Goal: Information Seeking & Learning: Learn about a topic

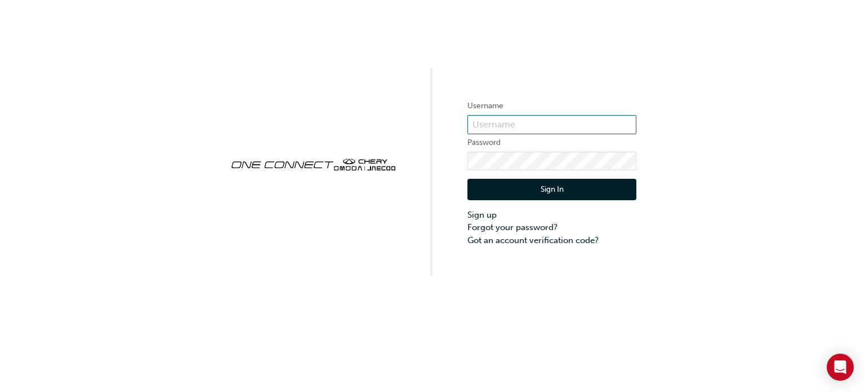
click at [548, 122] on input "text" at bounding box center [552, 124] width 169 height 19
type input "CHAU1831"
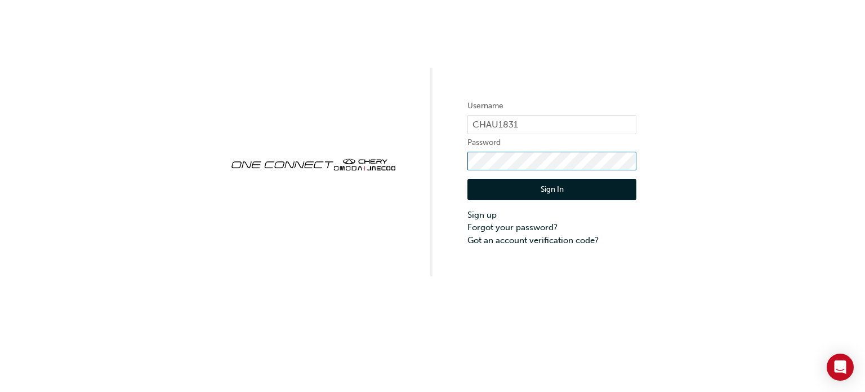
click button "Sign In" at bounding box center [552, 189] width 169 height 21
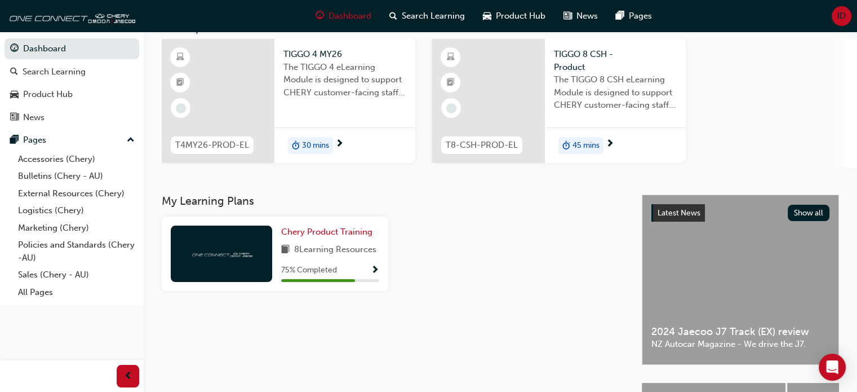
scroll to position [113, 0]
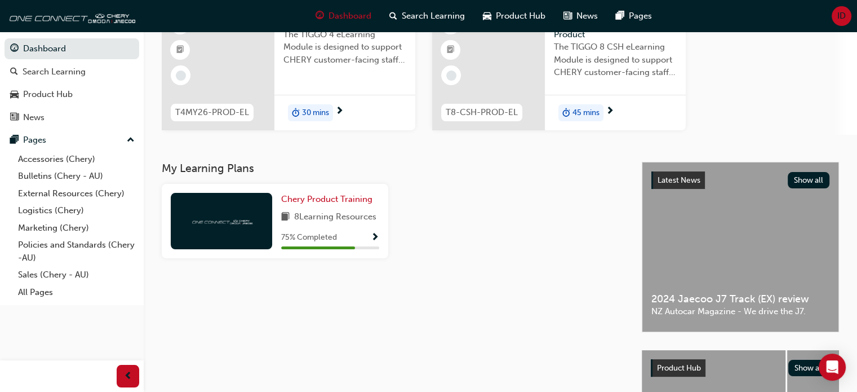
click at [335, 97] on div "30 mins" at bounding box center [344, 112] width 141 height 35
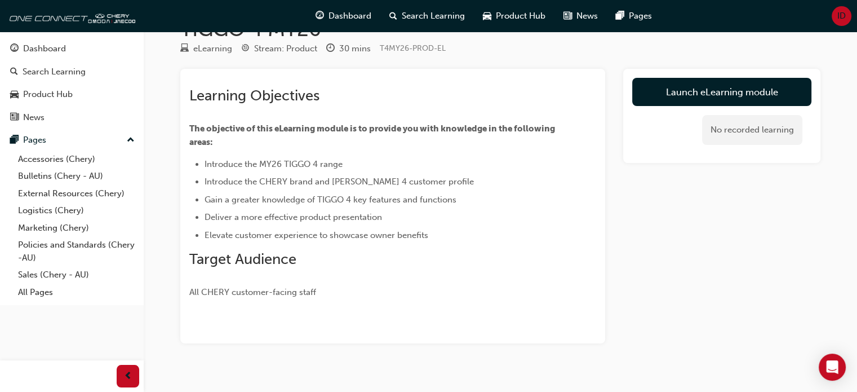
scroll to position [48, 0]
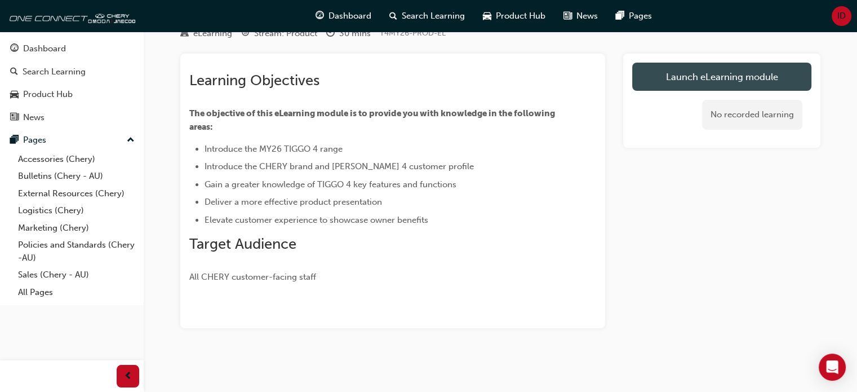
click at [661, 74] on link "Launch eLearning module" at bounding box center [721, 77] width 179 height 28
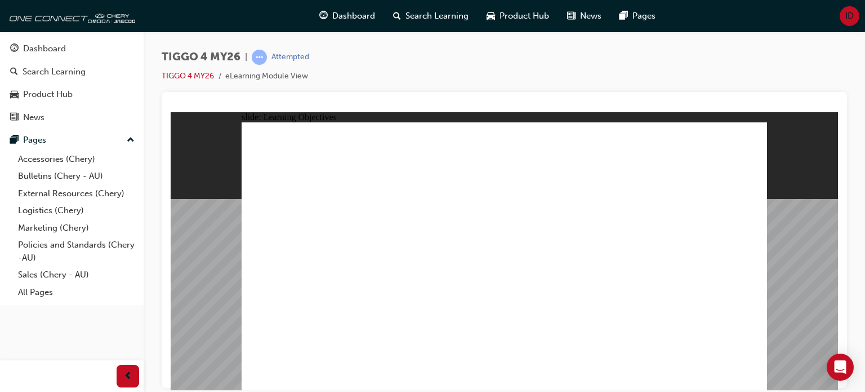
drag, startPoint x: 575, startPoint y: 169, endPoint x: 588, endPoint y: 167, distance: 13.1
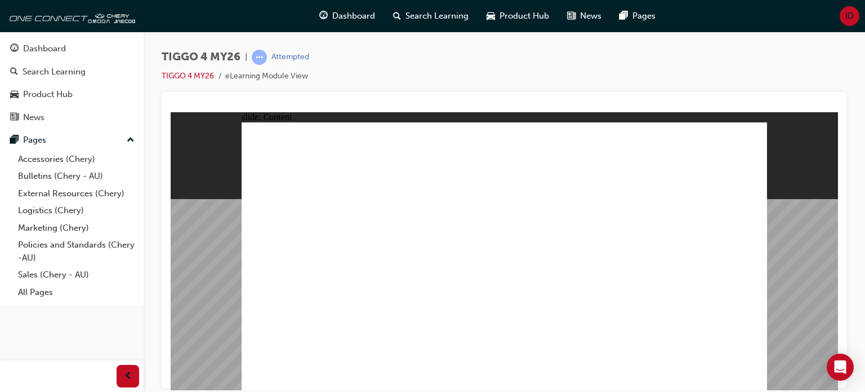
drag, startPoint x: 521, startPoint y: 231, endPoint x: 533, endPoint y: 230, distance: 11.9
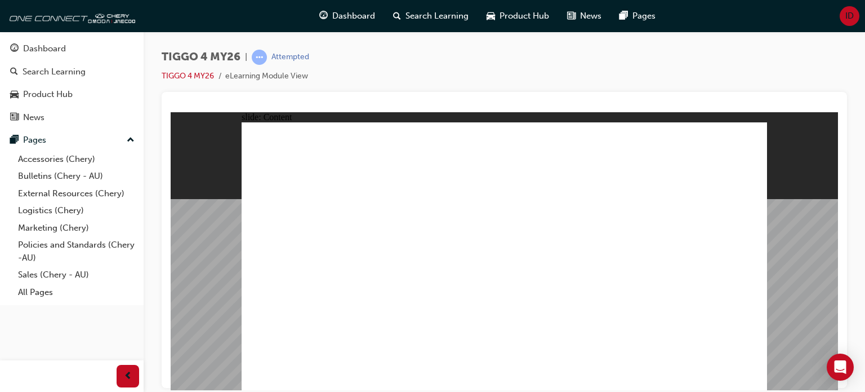
drag, startPoint x: 540, startPoint y: 216, endPoint x: 499, endPoint y: 228, distance: 43.5
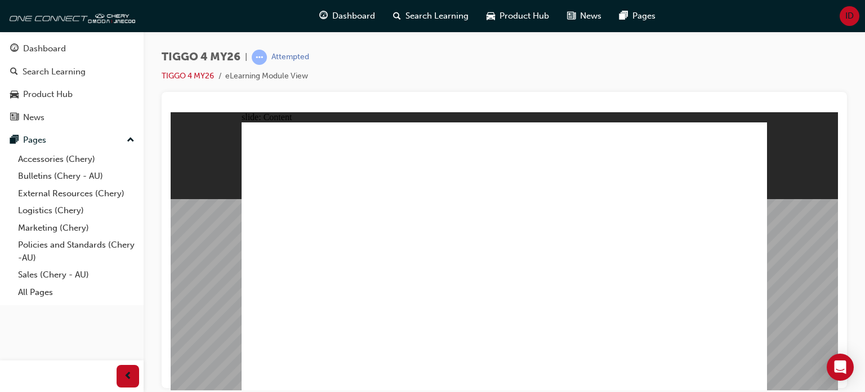
drag, startPoint x: 371, startPoint y: 313, endPoint x: 404, endPoint y: 294, distance: 38.2
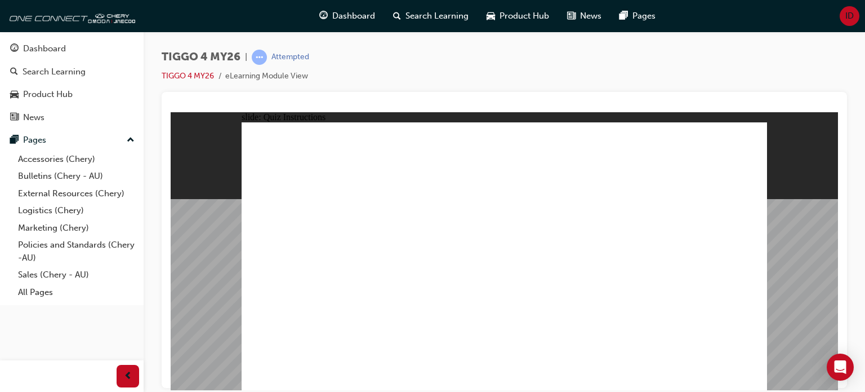
radio input "true"
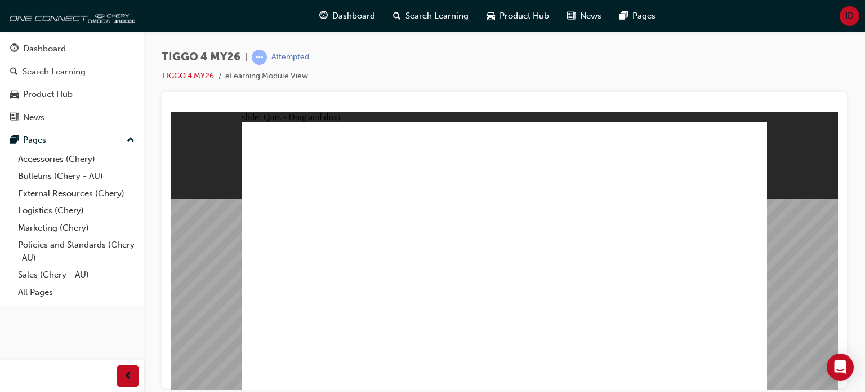
drag, startPoint x: 392, startPoint y: 214, endPoint x: 392, endPoint y: 316, distance: 102.0
drag, startPoint x: 721, startPoint y: 210, endPoint x: 723, endPoint y: 312, distance: 102.0
drag, startPoint x: 489, startPoint y: 216, endPoint x: 591, endPoint y: 316, distance: 142.2
drag, startPoint x: 311, startPoint y: 209, endPoint x: 520, endPoint y: 318, distance: 235.9
drag, startPoint x: 609, startPoint y: 210, endPoint x: 320, endPoint y: 306, distance: 304.0
